Goal: Find specific page/section: Find specific page/section

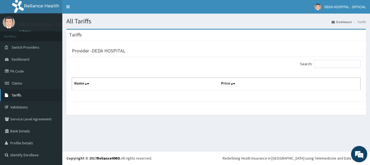
click at [21, 91] on link "Tariffs" at bounding box center [31, 95] width 62 height 12
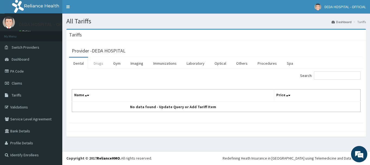
click at [103, 57] on link "Drugs" at bounding box center [98, 62] width 18 height 11
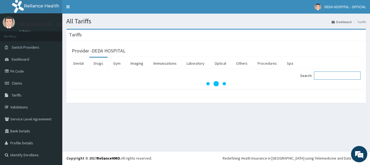
click at [332, 74] on input "Search:" at bounding box center [337, 75] width 47 height 8
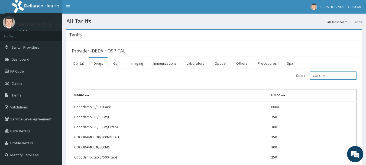
type input "COCODA"
